Goal: Communication & Community: Ask a question

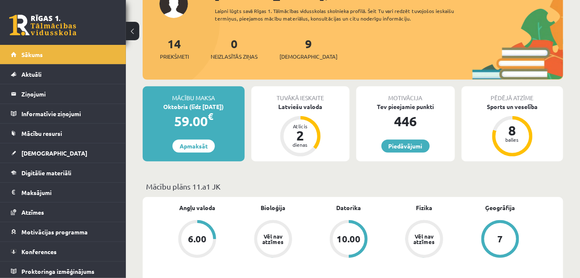
scroll to position [74, 0]
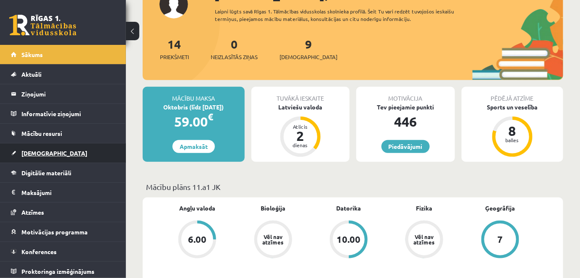
click at [38, 151] on span "[DEMOGRAPHIC_DATA]" at bounding box center [54, 153] width 66 height 8
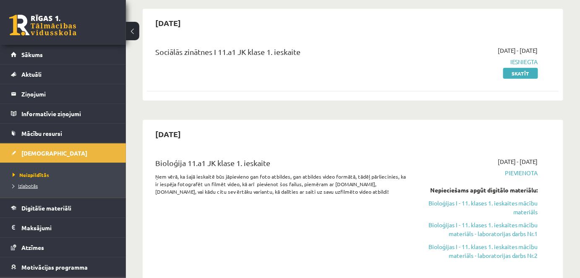
click at [28, 187] on span "Izlabotās" at bounding box center [25, 185] width 25 height 7
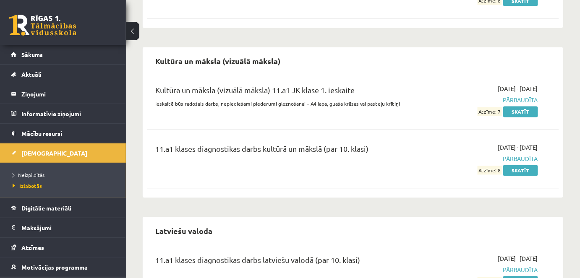
scroll to position [477, 0]
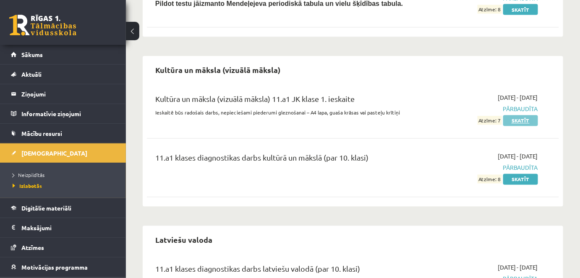
click at [520, 122] on link "Skatīt" at bounding box center [520, 120] width 35 height 11
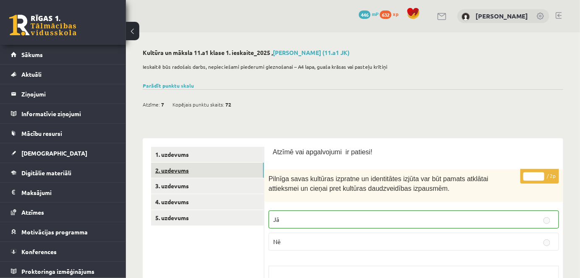
click at [185, 176] on link "2. uzdevums" at bounding box center [207, 171] width 113 height 16
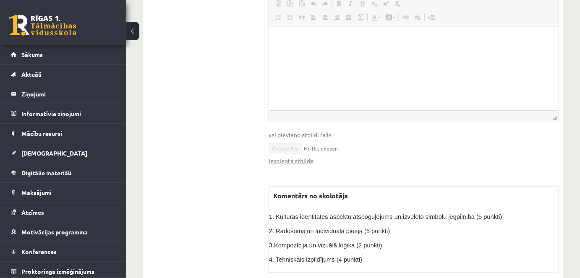
scroll to position [634, 0]
click at [310, 156] on link "Iesniegtā atbilde" at bounding box center [290, 160] width 45 height 9
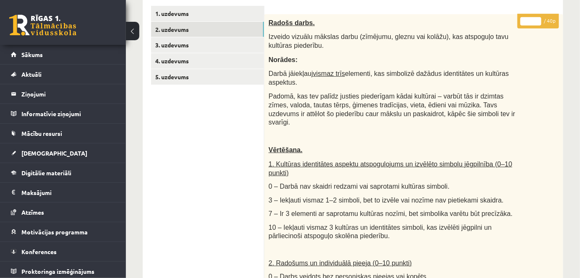
scroll to position [0, 0]
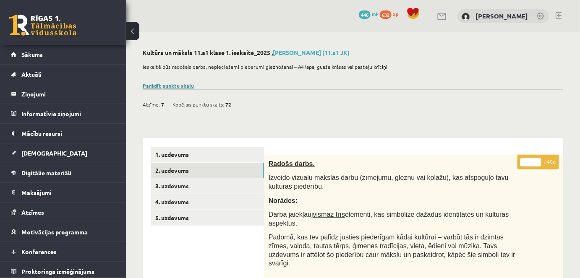
click at [187, 85] on link "Parādīt punktu skalu" at bounding box center [168, 85] width 51 height 7
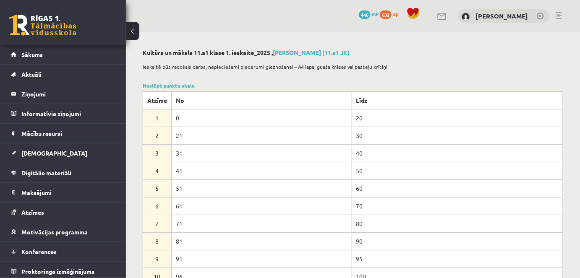
drag, startPoint x: 170, startPoint y: 85, endPoint x: 193, endPoint y: 67, distance: 29.6
drag, startPoint x: 193, startPoint y: 67, endPoint x: 163, endPoint y: 80, distance: 32.7
click at [167, 88] on div "Noslēpt punktu skalu Atzīme No Līdz 1 0 20 2 21 30 3 31 40 4 41 50 5 51 60 6 61…" at bounding box center [353, 184] width 420 height 204
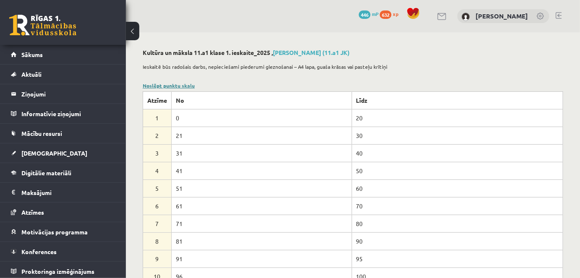
click at [167, 83] on link "Noslēpt punktu skalu" at bounding box center [169, 85] width 52 height 7
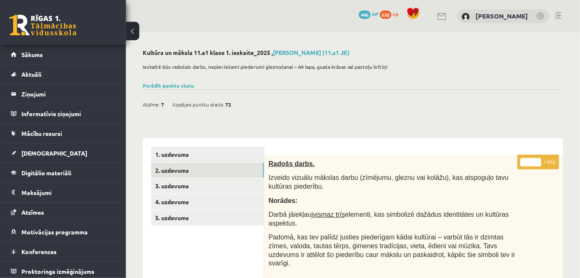
click at [437, 18] on link at bounding box center [442, 16] width 10 height 7
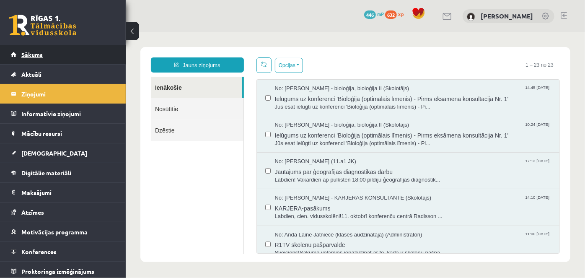
click at [65, 54] on link "Sākums" at bounding box center [63, 54] width 104 height 19
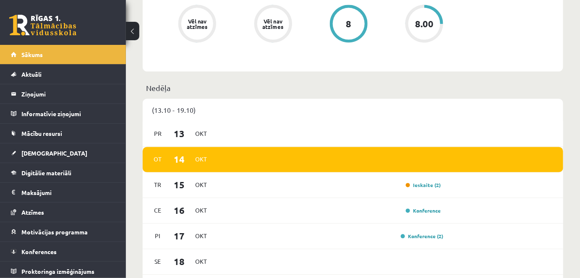
scroll to position [445, 0]
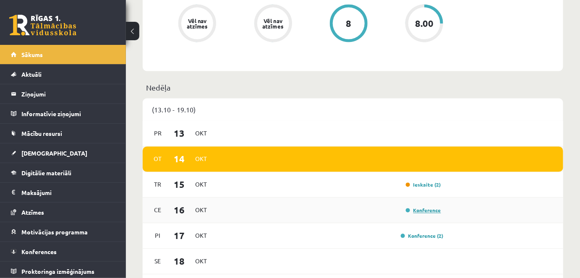
click at [421, 211] on link "Konference" at bounding box center [423, 210] width 35 height 7
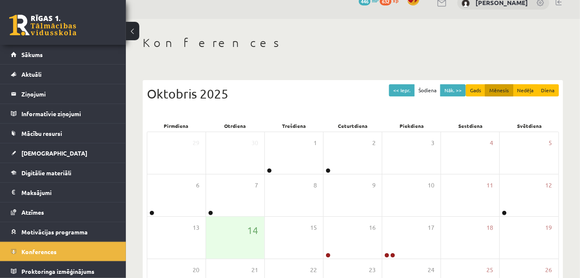
scroll to position [13, 0]
click at [29, 213] on span "Atzīmes" at bounding box center [32, 212] width 23 height 8
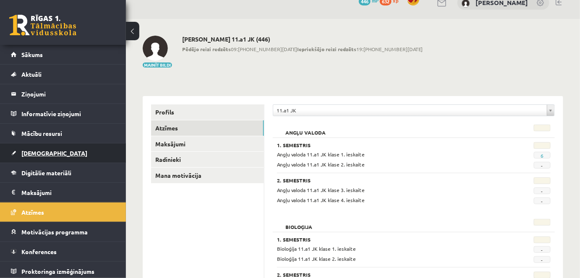
click at [34, 151] on span "[DEMOGRAPHIC_DATA]" at bounding box center [54, 153] width 66 height 8
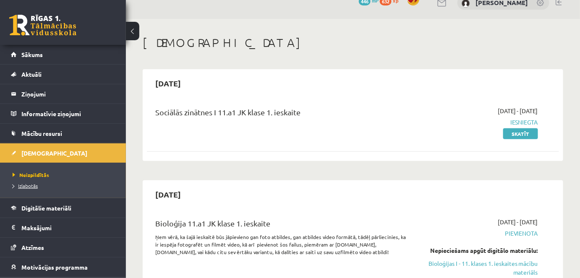
click at [30, 185] on span "Izlabotās" at bounding box center [25, 185] width 25 height 7
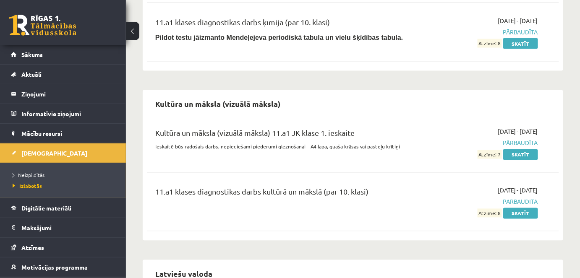
scroll to position [444, 0]
click at [517, 156] on link "Skatīt" at bounding box center [520, 154] width 35 height 11
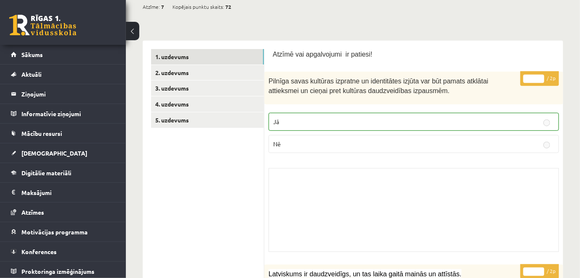
scroll to position [98, 0]
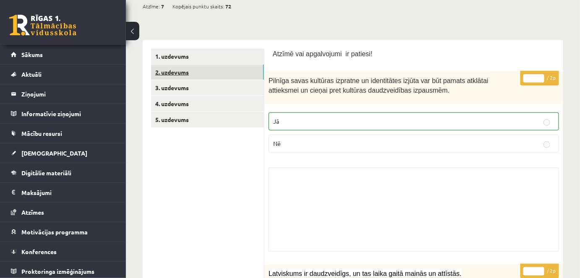
click at [181, 70] on link "2. uzdevums" at bounding box center [207, 73] width 113 height 16
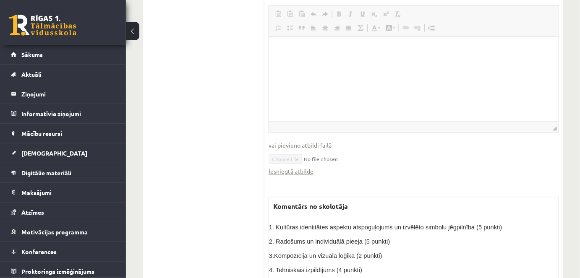
scroll to position [639, 0]
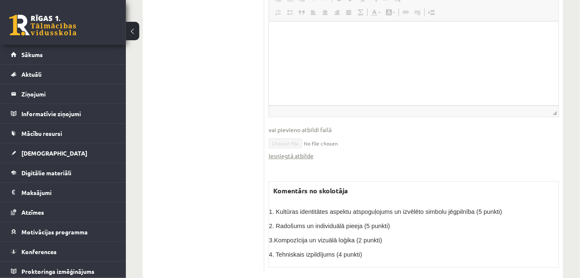
click at [416, 250] on p "4. Tehniskais izpildījums (4 punkti)" at bounding box center [413, 254] width 289 height 9
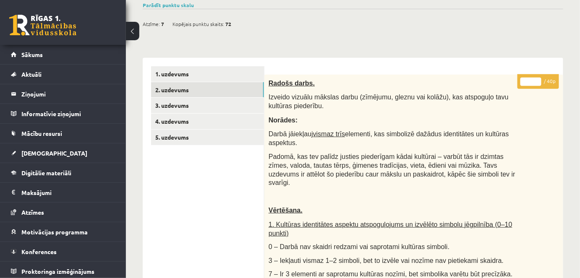
scroll to position [0, 0]
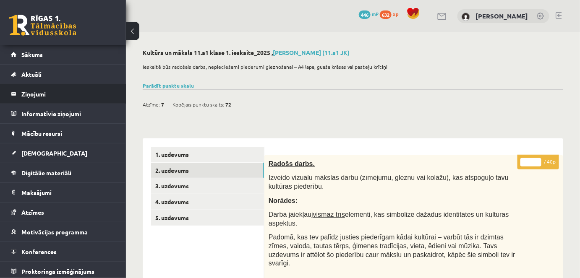
click at [39, 98] on legend "Ziņojumi 0" at bounding box center [68, 93] width 94 height 19
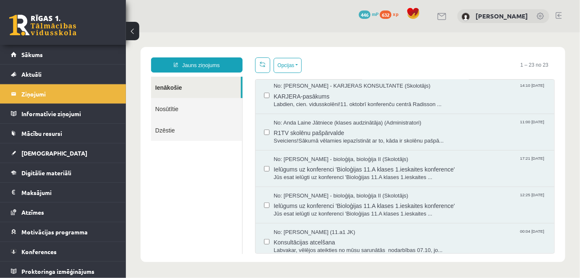
scroll to position [113, 0]
click at [221, 65] on link "Jauns ziņojums" at bounding box center [196, 64] width 91 height 15
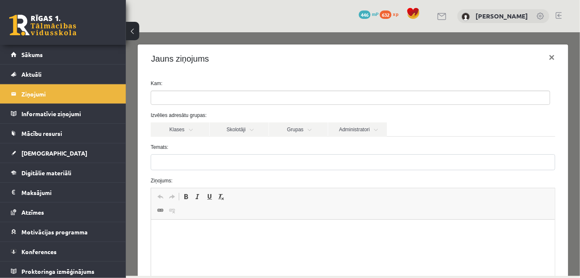
click at [241, 99] on ul at bounding box center [350, 97] width 398 height 13
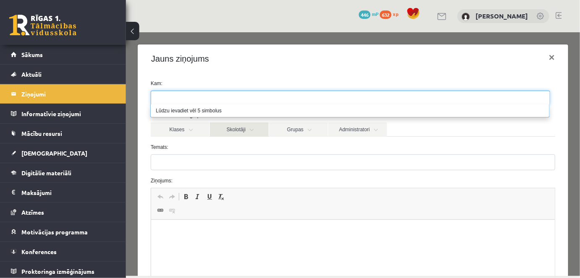
click at [241, 128] on link "Skolotāji" at bounding box center [238, 129] width 59 height 14
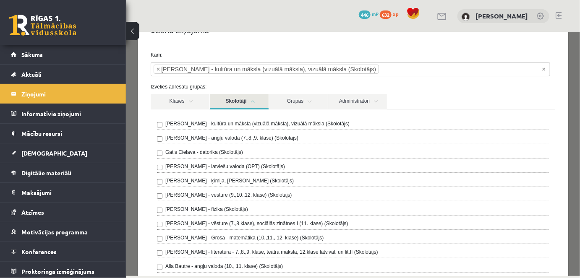
scroll to position [0, 0]
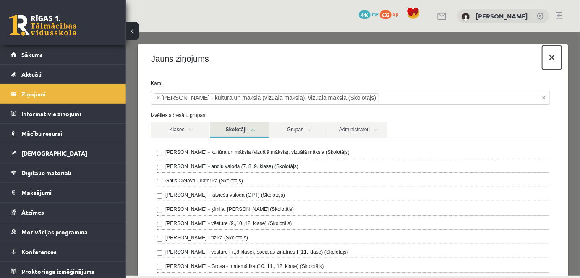
click at [545, 60] on button "×" at bounding box center [550, 56] width 19 height 23
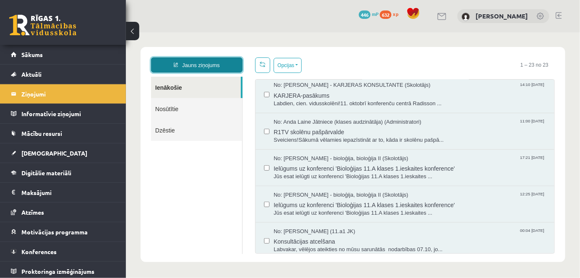
click at [178, 71] on link "Jauns ziņojums" at bounding box center [196, 64] width 91 height 15
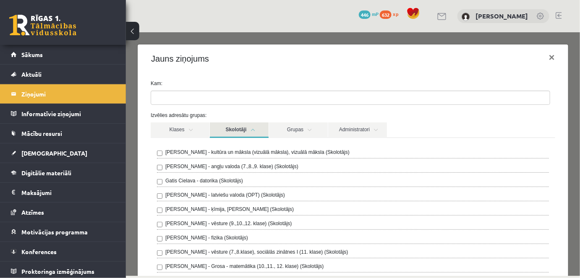
click at [236, 134] on link "Skolotāji" at bounding box center [238, 130] width 59 height 16
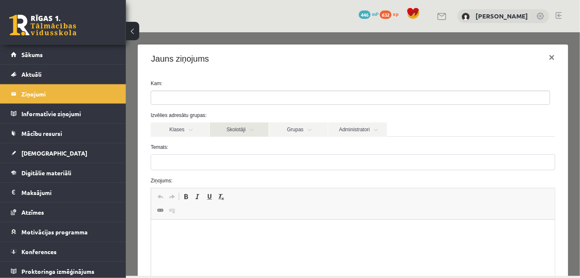
click at [242, 128] on link "Skolotāji" at bounding box center [238, 129] width 59 height 14
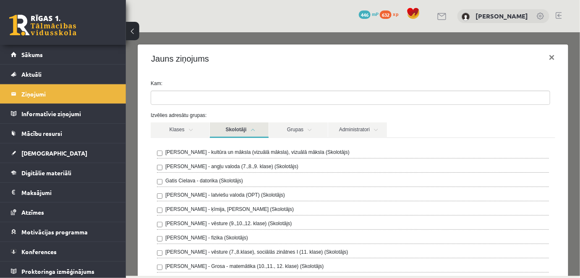
click at [161, 156] on div "Ilze Kolka - kultūra un māksla (vizuālā māksla), vizuālā māksla (Skolotājs)" at bounding box center [352, 153] width 392 height 10
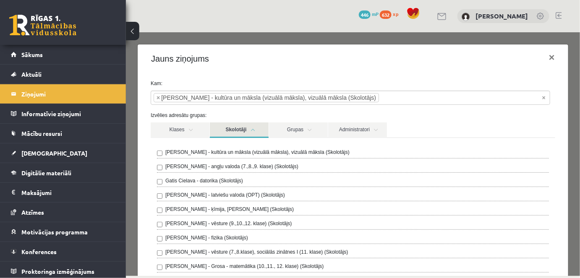
click at [226, 128] on link "Skolotāji" at bounding box center [238, 130] width 59 height 16
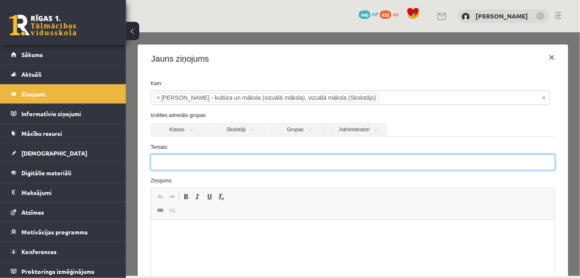
click at [184, 167] on input "Temats:" at bounding box center [352, 162] width 404 height 16
type input "*"
type input "******"
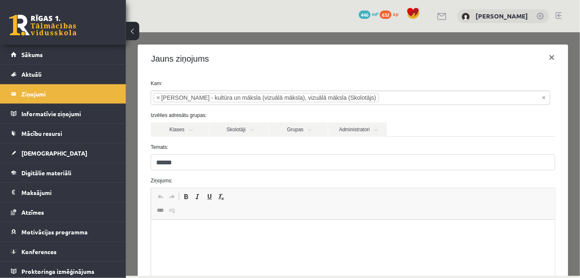
click at [183, 237] on html at bounding box center [352, 233] width 403 height 26
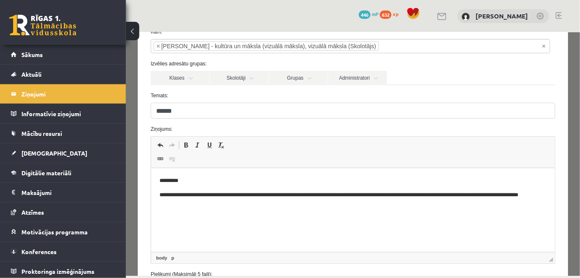
scroll to position [56, 0]
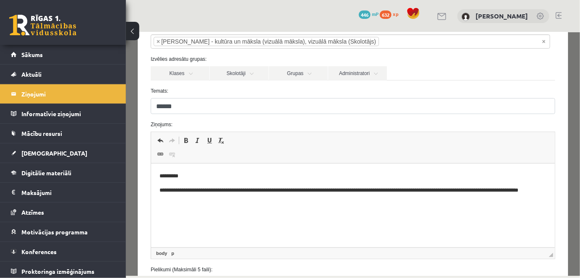
click at [468, 193] on p "**********" at bounding box center [350, 195] width 382 height 18
click at [325, 190] on p "**********" at bounding box center [350, 195] width 382 height 18
click at [329, 190] on p "**********" at bounding box center [350, 195] width 382 height 18
click at [437, 200] on p "**********" at bounding box center [350, 195] width 382 height 18
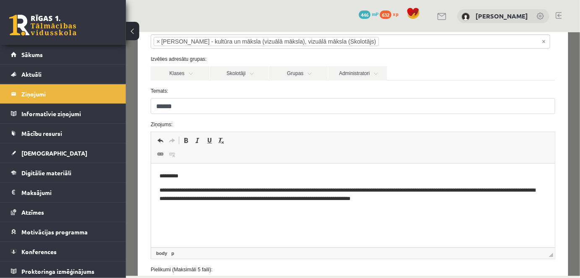
click at [403, 191] on p "**********" at bounding box center [350, 195] width 382 height 18
click at [404, 190] on p "**********" at bounding box center [350, 195] width 382 height 18
click at [409, 191] on p "**********" at bounding box center [350, 195] width 382 height 18
click at [437, 201] on p "**********" at bounding box center [350, 195] width 382 height 18
click at [212, 227] on p "**********" at bounding box center [350, 227] width 382 height 9
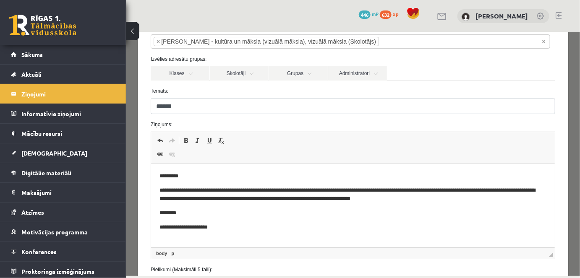
click at [214, 229] on p "**********" at bounding box center [350, 227] width 382 height 9
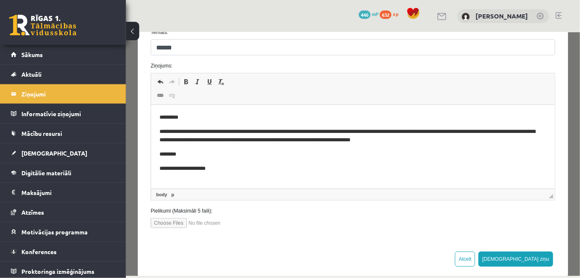
scroll to position [116, 0]
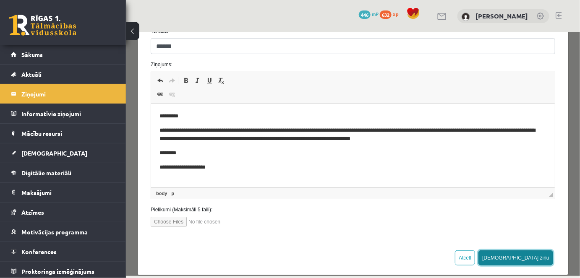
click at [530, 259] on button "Sūtīt ziņu" at bounding box center [515, 257] width 75 height 15
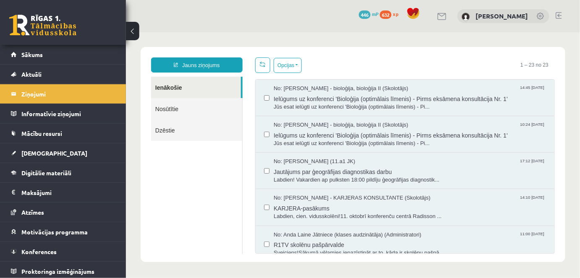
scroll to position [0, 0]
click at [198, 103] on link "Nosūtītie" at bounding box center [196, 108] width 91 height 21
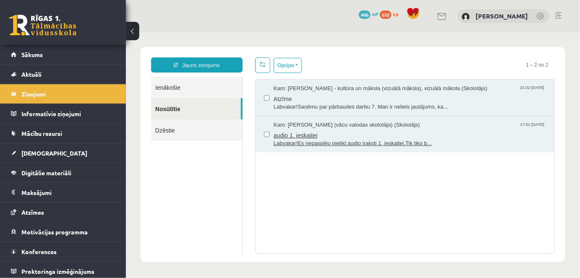
click at [311, 139] on span "Labvakar!Es nepaspēju pielikt audio iraksti 1. ieskaitei.Tik tiko b..." at bounding box center [409, 143] width 272 height 8
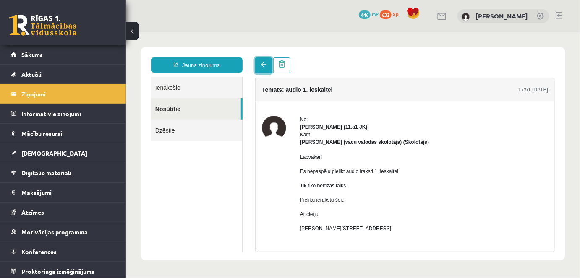
click at [265, 64] on span at bounding box center [263, 64] width 6 height 6
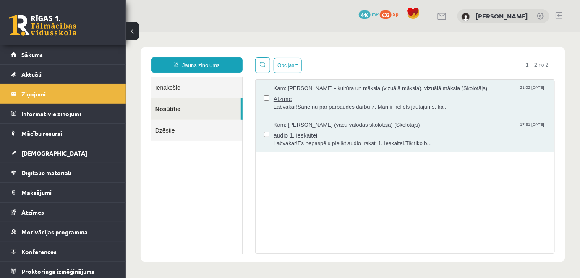
click at [289, 90] on span "Kam: Ilze Kolka - kultūra un māksla (vizuālā māksla), vizuālā māksla (Skolotājs)" at bounding box center [379, 88] width 213 height 8
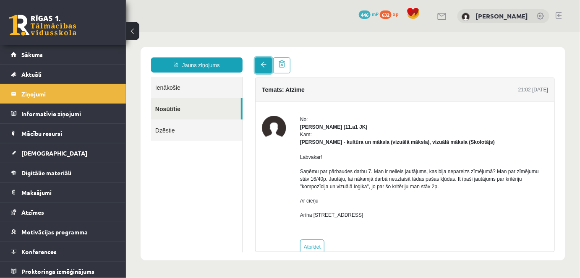
click at [263, 62] on span at bounding box center [263, 64] width 6 height 6
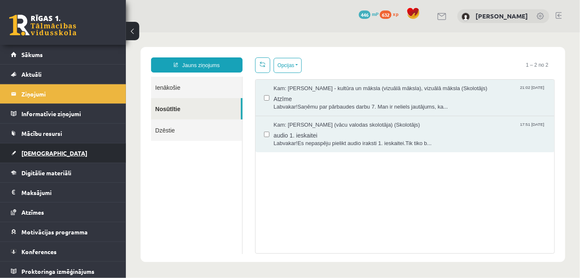
click at [42, 153] on span "[DEMOGRAPHIC_DATA]" at bounding box center [54, 153] width 66 height 8
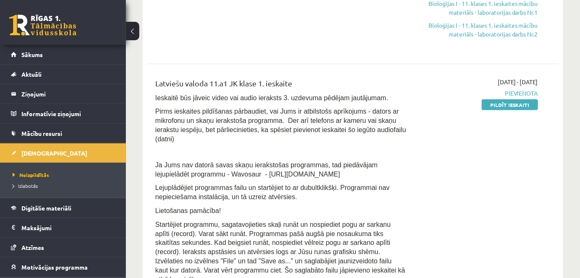
scroll to position [295, 0]
click at [493, 105] on link "Pildīt ieskaiti" at bounding box center [509, 104] width 56 height 11
click at [46, 133] on span "Mācību resursi" at bounding box center [41, 134] width 41 height 8
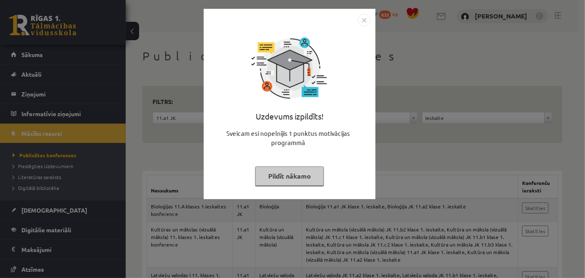
click at [310, 178] on button "Pildīt nākamo" at bounding box center [289, 176] width 69 height 19
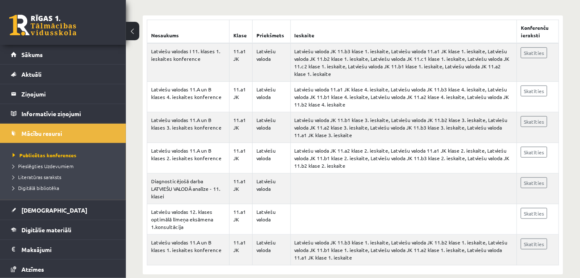
scroll to position [156, 0]
click at [530, 49] on link "Skatīties" at bounding box center [533, 52] width 26 height 11
